Goal: Find specific page/section: Find specific page/section

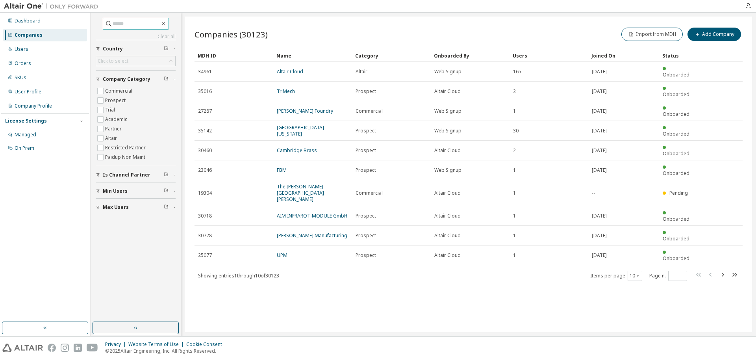
click at [142, 26] on input "text" at bounding box center [136, 24] width 47 height 8
type input "**********"
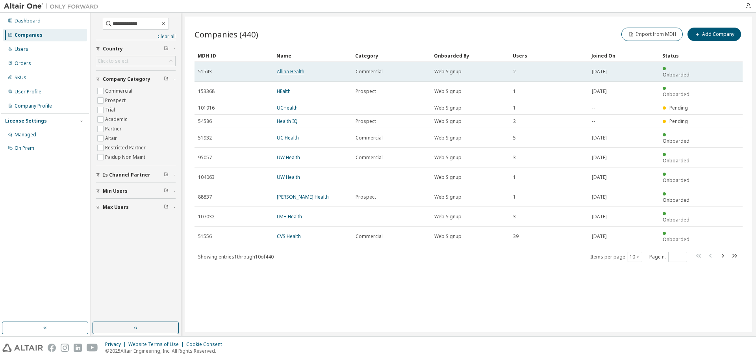
click at [295, 70] on link "Allina Health" at bounding box center [291, 71] width 28 height 7
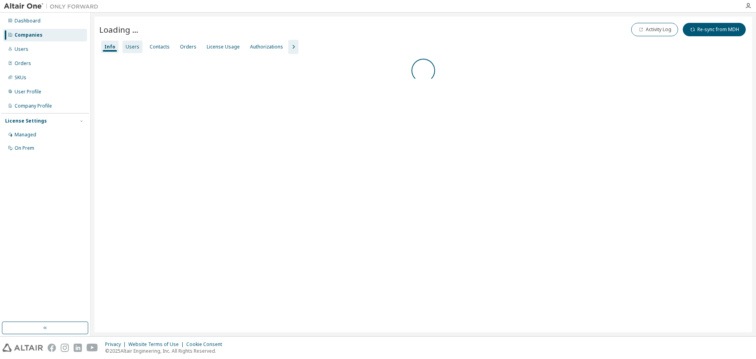
click at [129, 50] on div "Users" at bounding box center [132, 47] width 20 height 13
